Goal: Information Seeking & Learning: Learn about a topic

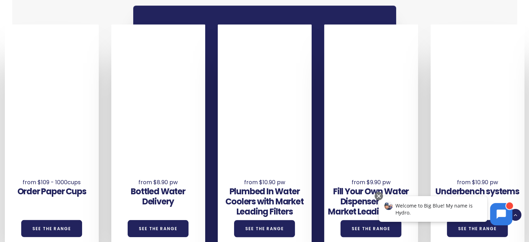
scroll to position [487, 0]
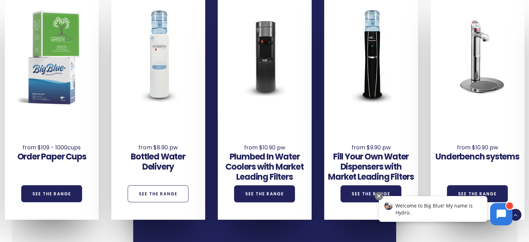
click at [160, 190] on link "See the Range" at bounding box center [158, 193] width 61 height 17
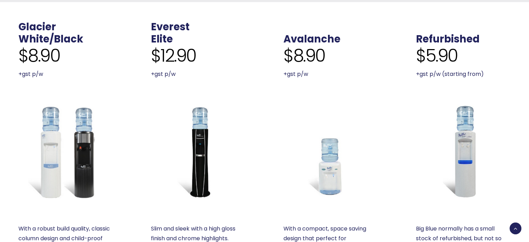
scroll to position [313, 0]
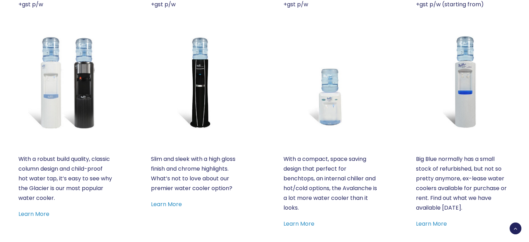
click at [330, 166] on p "With a compact, space saving design that perfect for benchtops, an internal chi…" at bounding box center [331, 183] width 95 height 58
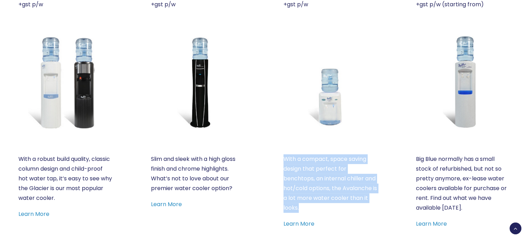
click at [330, 166] on p "With a compact, space saving design that perfect for benchtops, an internal chi…" at bounding box center [331, 183] width 95 height 58
click at [342, 169] on p "With a compact, space saving design that perfect for benchtops, an internal chi…" at bounding box center [331, 183] width 95 height 58
drag, startPoint x: 329, startPoint y: 160, endPoint x: 368, endPoint y: 195, distance: 53.0
click at [368, 195] on p "With a compact, space saving design that perfect for benchtops, an internal chi…" at bounding box center [331, 183] width 95 height 58
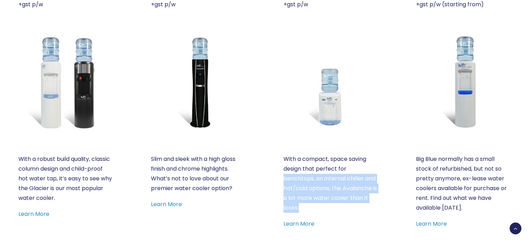
drag, startPoint x: 373, startPoint y: 197, endPoint x: 348, endPoint y: 172, distance: 35.4
click at [348, 172] on p "With a compact, space saving design that perfect for benchtops, an internal chi…" at bounding box center [331, 183] width 95 height 58
click at [359, 183] on p "With a compact, space saving design that perfect for benchtops, an internal chi…" at bounding box center [331, 183] width 95 height 58
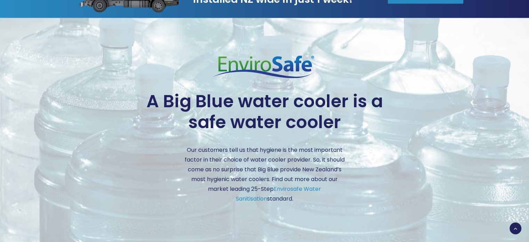
scroll to position [1636, 0]
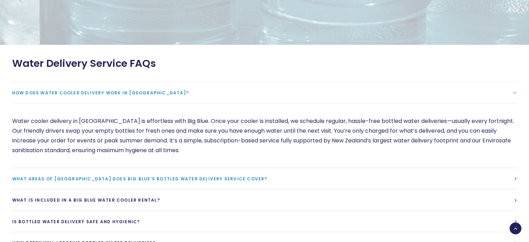
click at [181, 176] on span "What areas of [GEOGRAPHIC_DATA] does Big Blue’s bottled water delivery service …" at bounding box center [139, 179] width 255 height 6
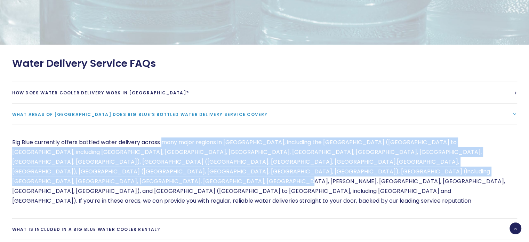
drag, startPoint x: 162, startPoint y: 142, endPoint x: 354, endPoint y: 171, distance: 195.0
click at [354, 171] on p "Big Blue currently offers bottled water delivery across many major regions in […" at bounding box center [264, 171] width 505 height 68
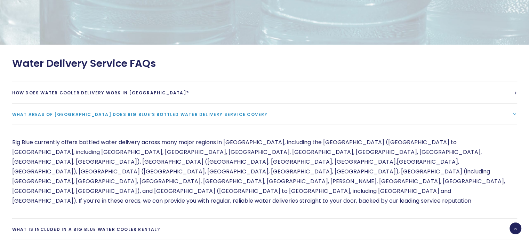
click at [278, 110] on link "What areas of [GEOGRAPHIC_DATA] does Big Blue’s bottled water delivery service …" at bounding box center [264, 114] width 505 height 21
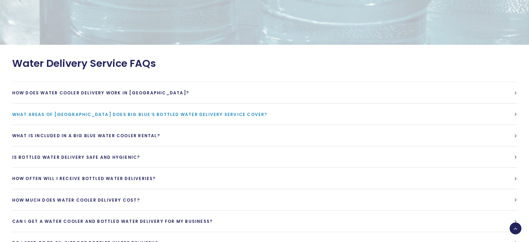
click at [277, 111] on link "What areas of [GEOGRAPHIC_DATA] does Big Blue’s bottled water delivery service …" at bounding box center [264, 114] width 505 height 21
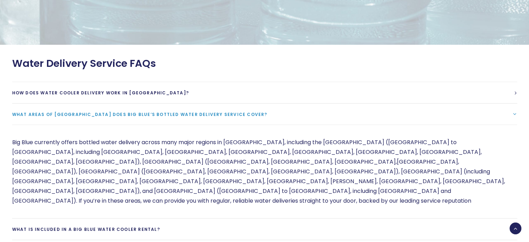
click at [277, 111] on link "What areas of [GEOGRAPHIC_DATA] does Big Blue’s bottled water delivery service …" at bounding box center [264, 114] width 505 height 21
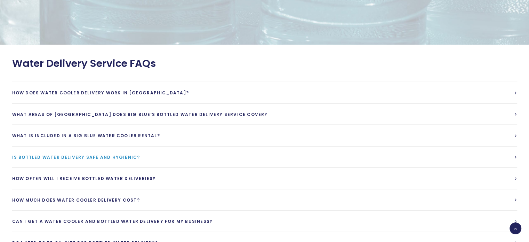
click at [267, 163] on link "Is bottled water delivery safe and hygienic?" at bounding box center [264, 157] width 505 height 21
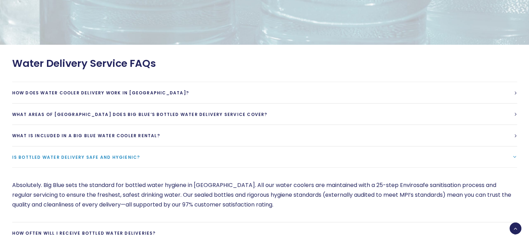
click at [267, 163] on link "Is bottled water delivery safe and hygienic?" at bounding box center [264, 157] width 505 height 21
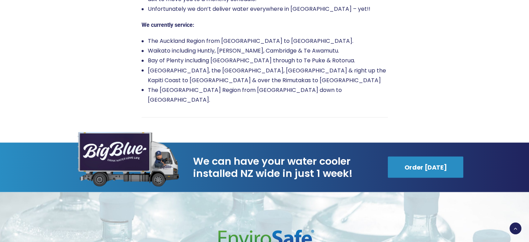
scroll to position [1253, 0]
click at [267, 163] on span "We can have your water cooler installed NZ wide in just 1 week!" at bounding box center [284, 167] width 182 height 24
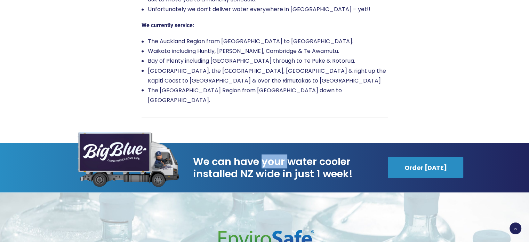
click at [267, 163] on span "We can have your water cooler installed NZ wide in just 1 week!" at bounding box center [284, 167] width 182 height 24
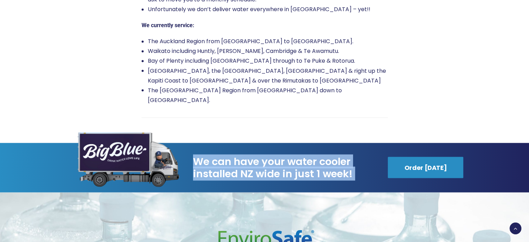
click at [267, 163] on span "We can have your water cooler installed NZ wide in just 1 week!" at bounding box center [284, 167] width 182 height 24
click at [294, 166] on span "We can have your water cooler installed NZ wide in just 1 week!" at bounding box center [284, 167] width 182 height 24
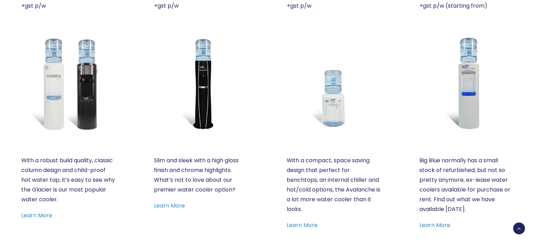
scroll to position [209, 0]
